Goal: Task Accomplishment & Management: Manage account settings

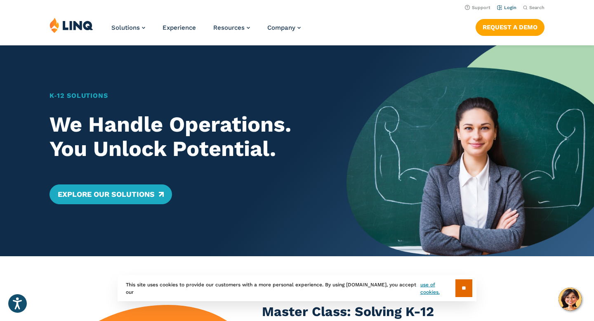
click at [510, 7] on link "Login" at bounding box center [506, 7] width 19 height 5
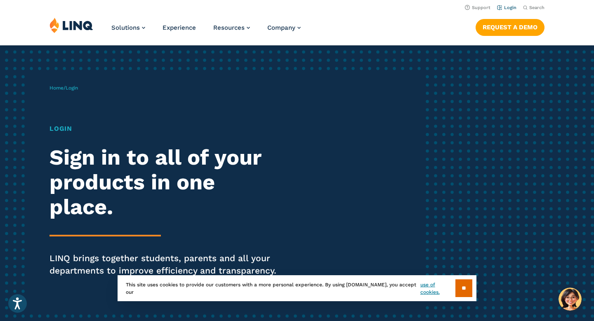
click at [506, 10] on li "Login" at bounding box center [506, 6] width 19 height 9
click at [507, 7] on link "Login" at bounding box center [506, 7] width 19 height 5
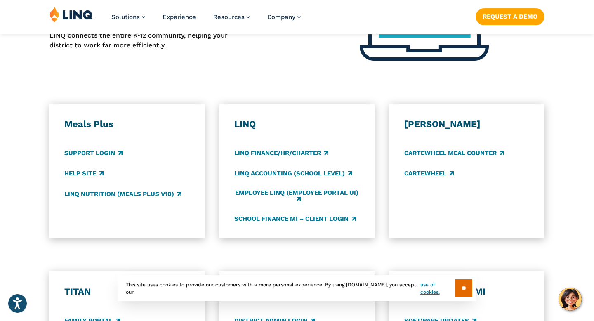
scroll to position [418, 0]
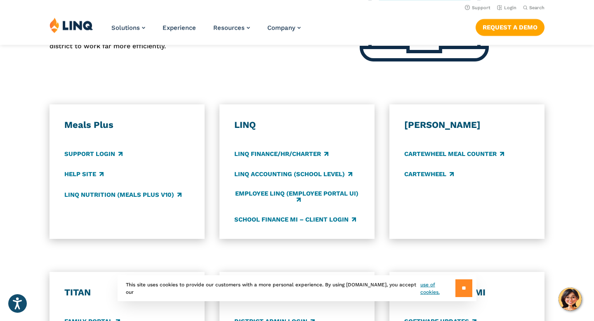
click at [466, 290] on input "**" at bounding box center [464, 288] width 17 height 18
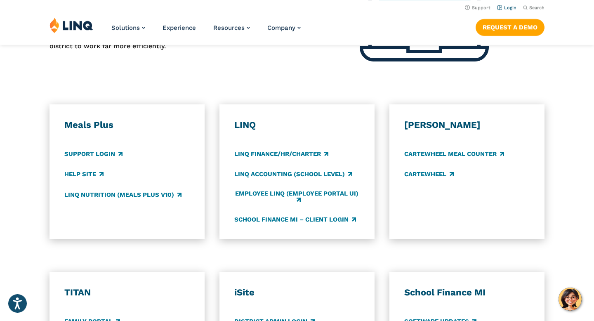
click at [510, 9] on link "Login" at bounding box center [506, 7] width 19 height 5
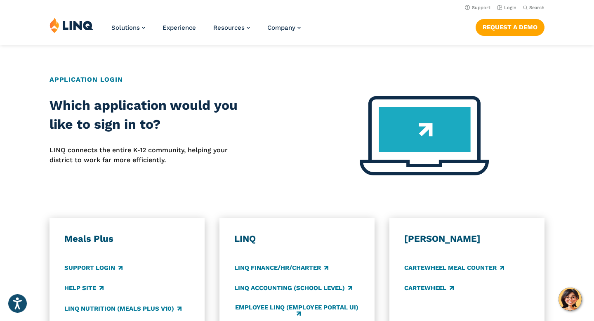
scroll to position [306, 0]
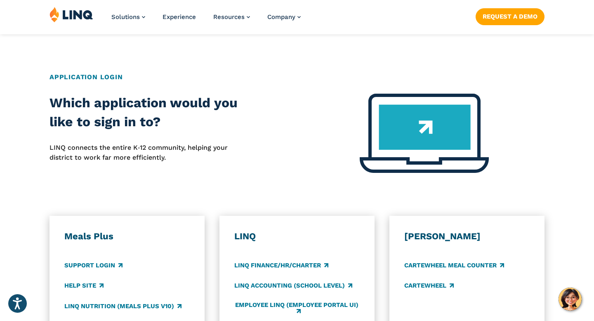
click at [423, 143] on img at bounding box center [424, 133] width 129 height 79
click at [95, 75] on h2 "Application Login" at bounding box center [297, 77] width 495 height 10
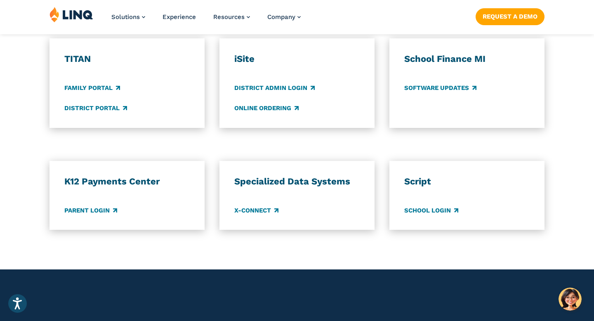
scroll to position [652, 0]
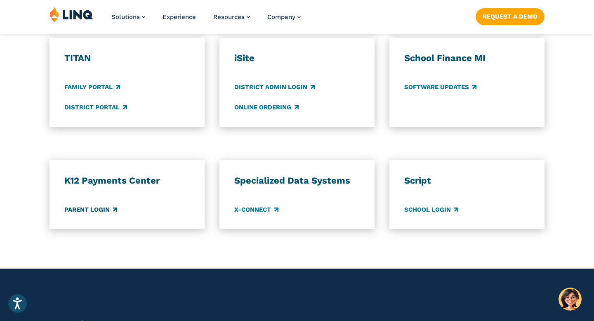
click at [91, 209] on link "Parent Login" at bounding box center [90, 209] width 53 height 9
